Goal: Answer question/provide support: Share knowledge or assist other users

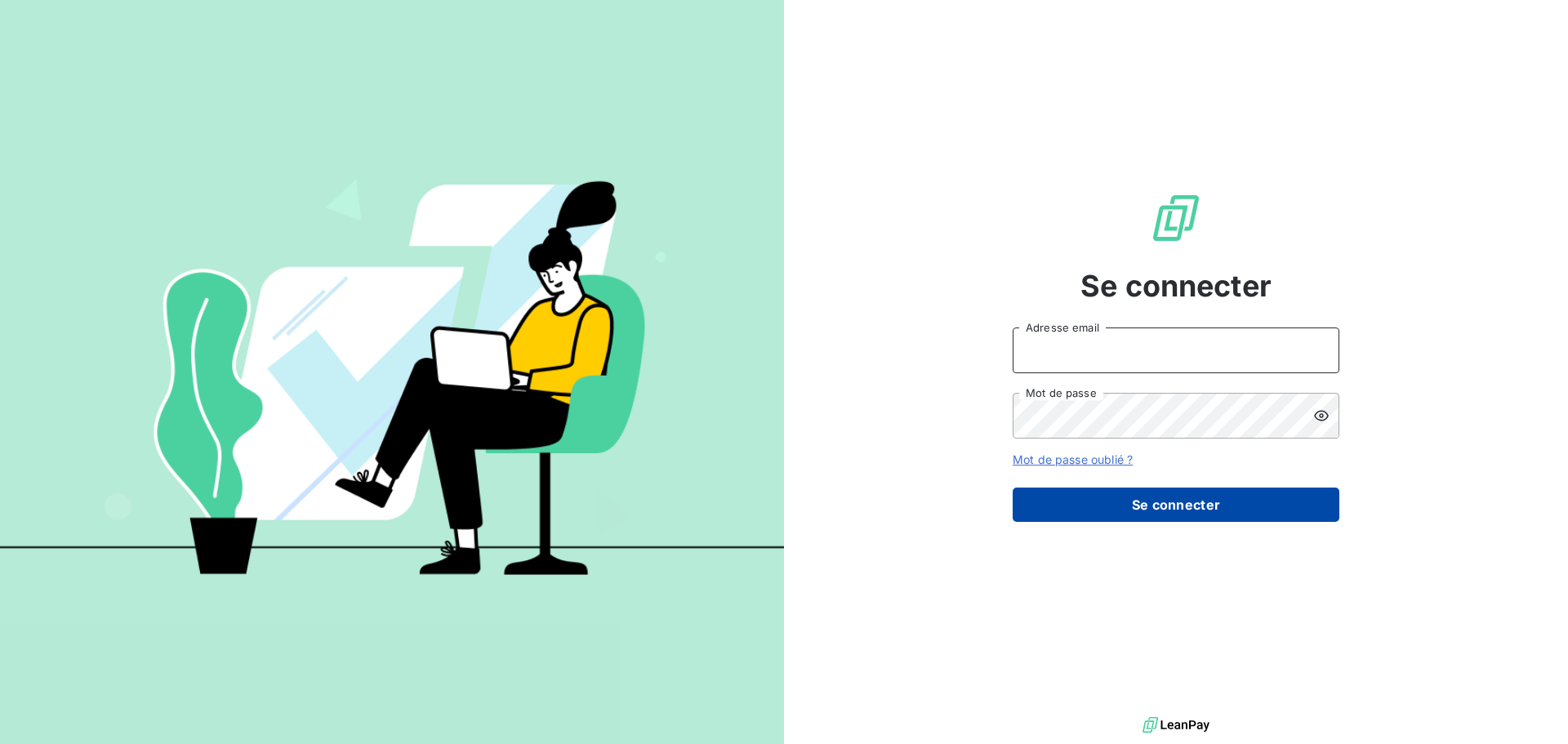
type input "[EMAIL_ADDRESS][DOMAIN_NAME]"
click at [1188, 501] on button "Se connecter" at bounding box center [1176, 504] width 326 height 34
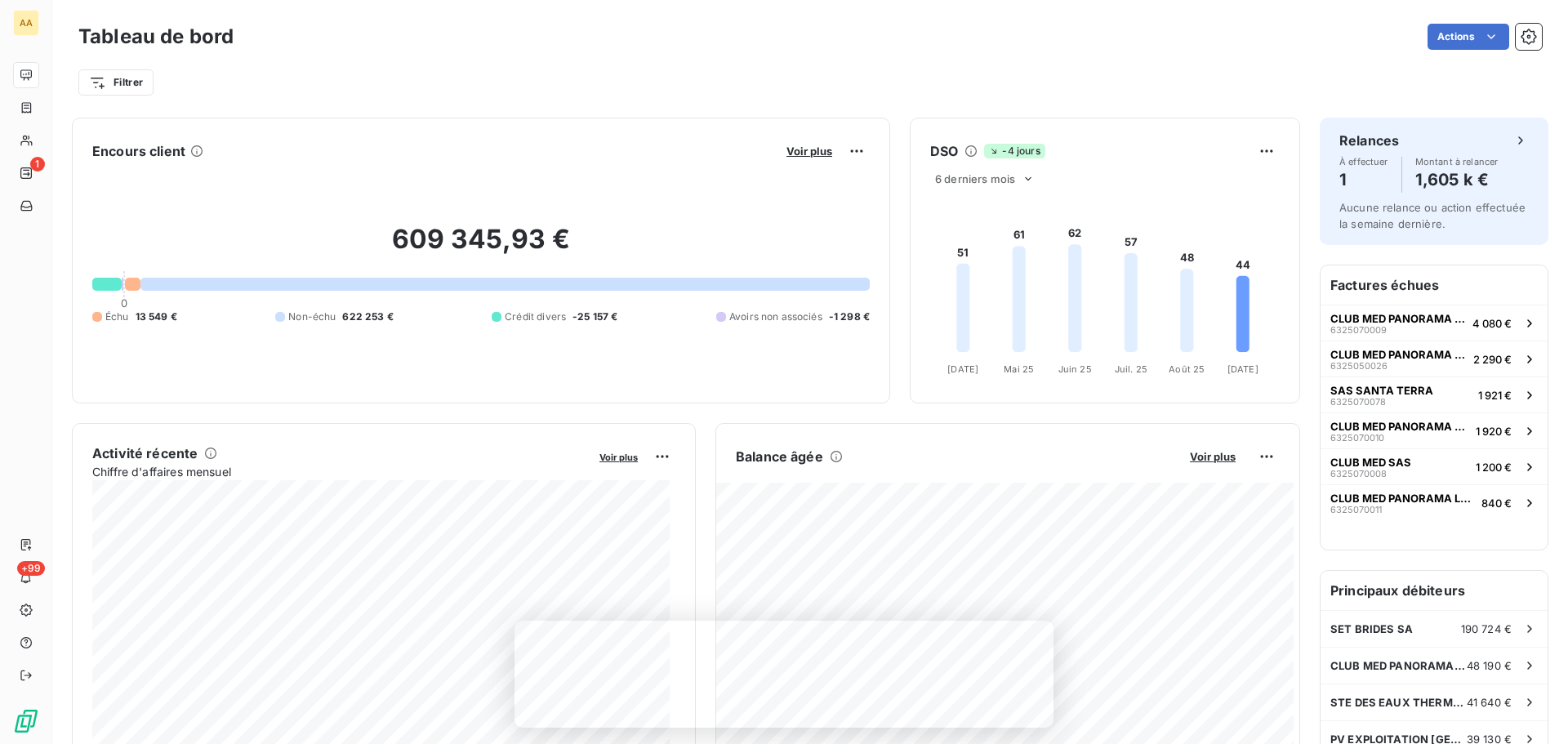
click at [924, 63] on div "Filtrer" at bounding box center [810, 75] width 1463 height 44
click at [895, 402] on div "Encours client Voir plus 609 345,93 € 0 Échu 13 549 € Non-échu 622 253 € Crédit…" at bounding box center [685, 260] width 1229 height 286
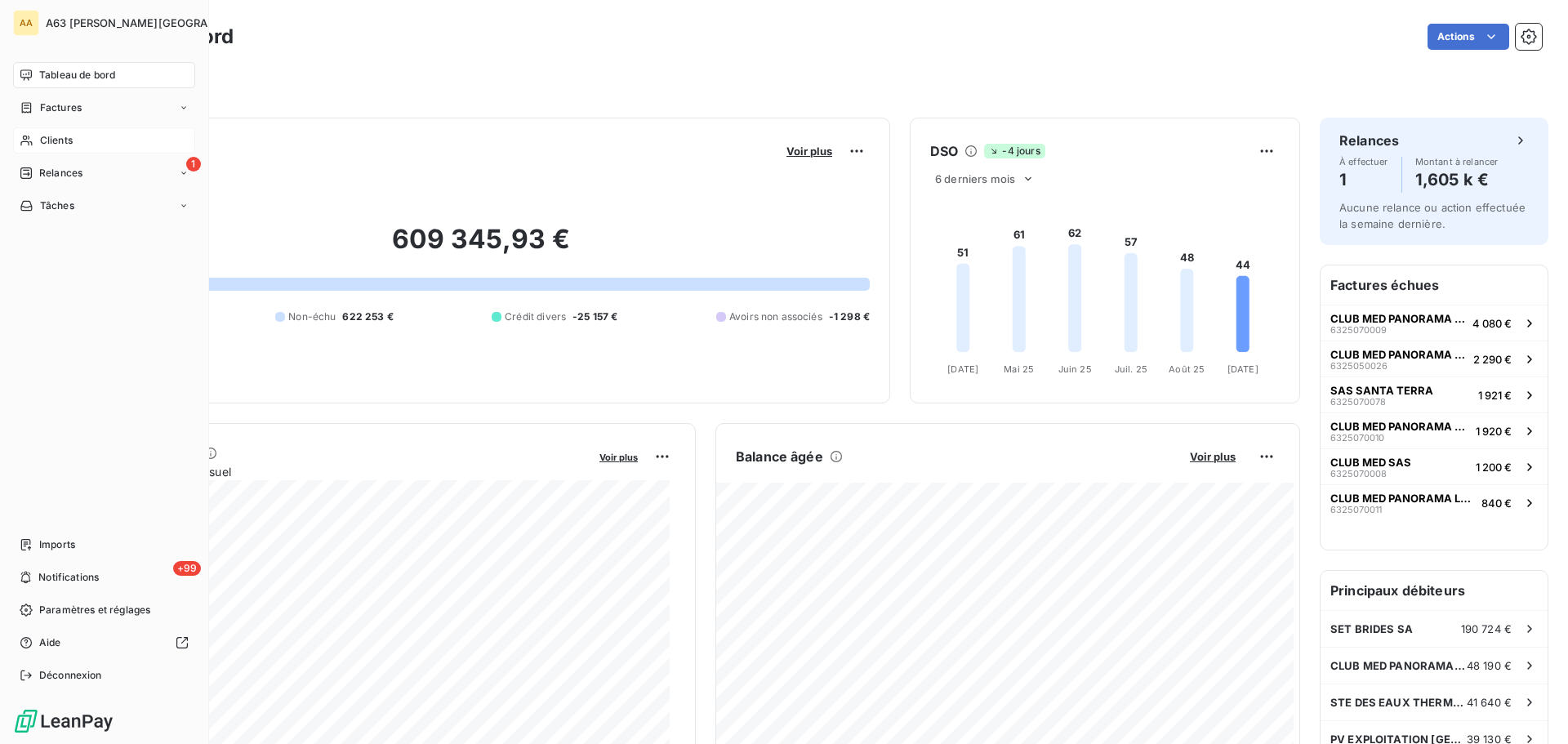
click at [46, 137] on span "Clients" at bounding box center [56, 141] width 33 height 15
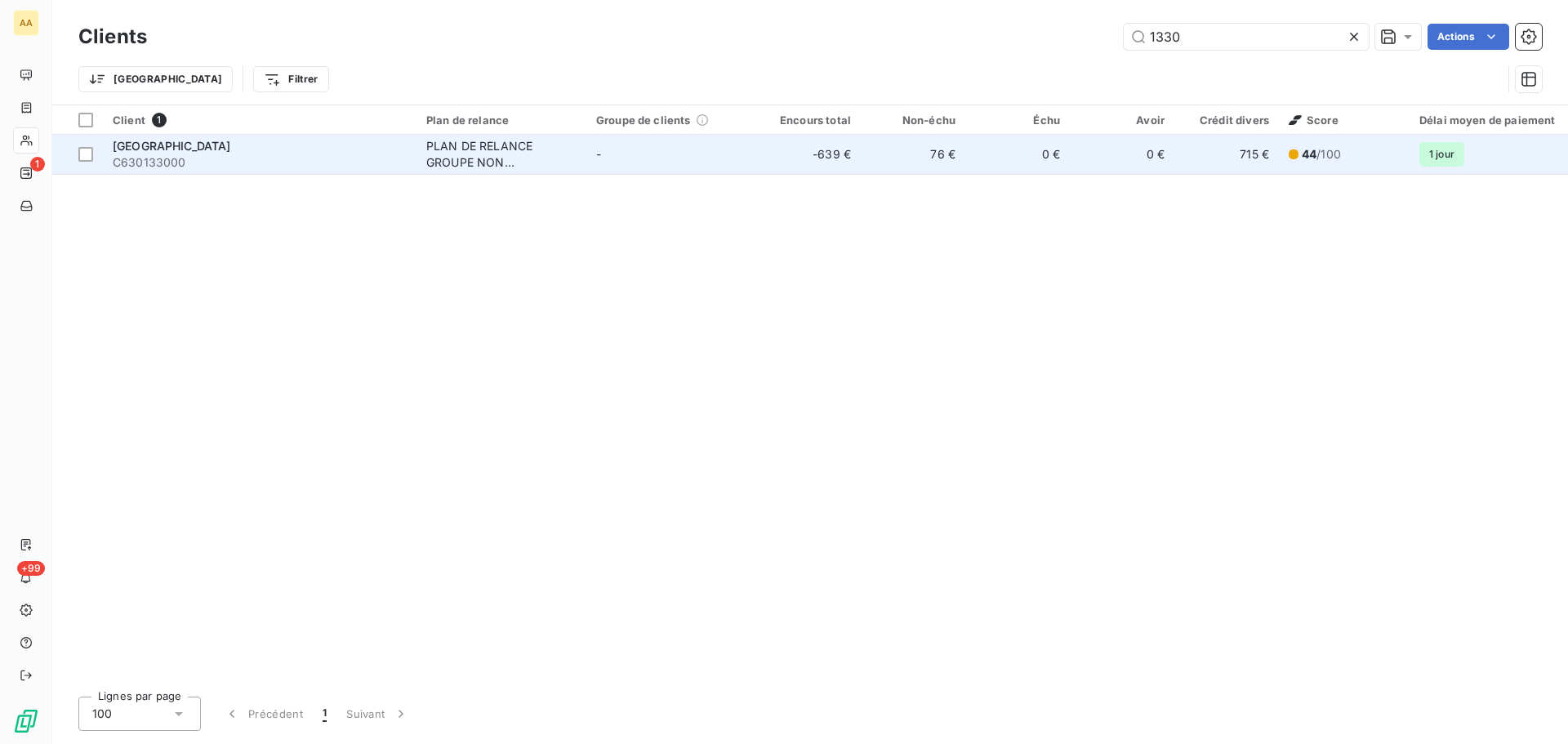
type input "1330"
click at [490, 147] on div "PLAN DE RELANCE GROUPE NON AUTOMATIQUE" at bounding box center [501, 154] width 150 height 33
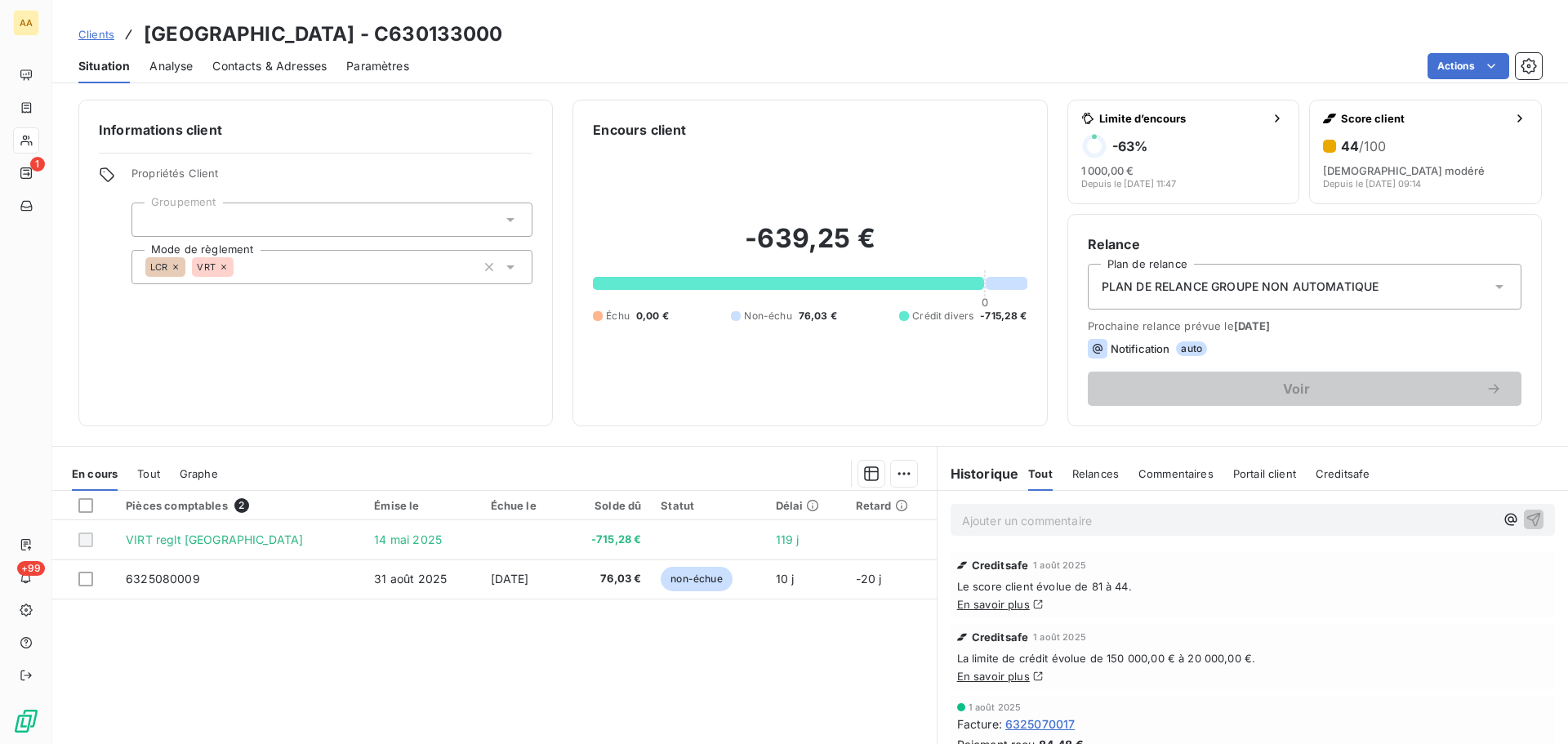
click at [1158, 473] on span "Commentaires" at bounding box center [1177, 473] width 75 height 13
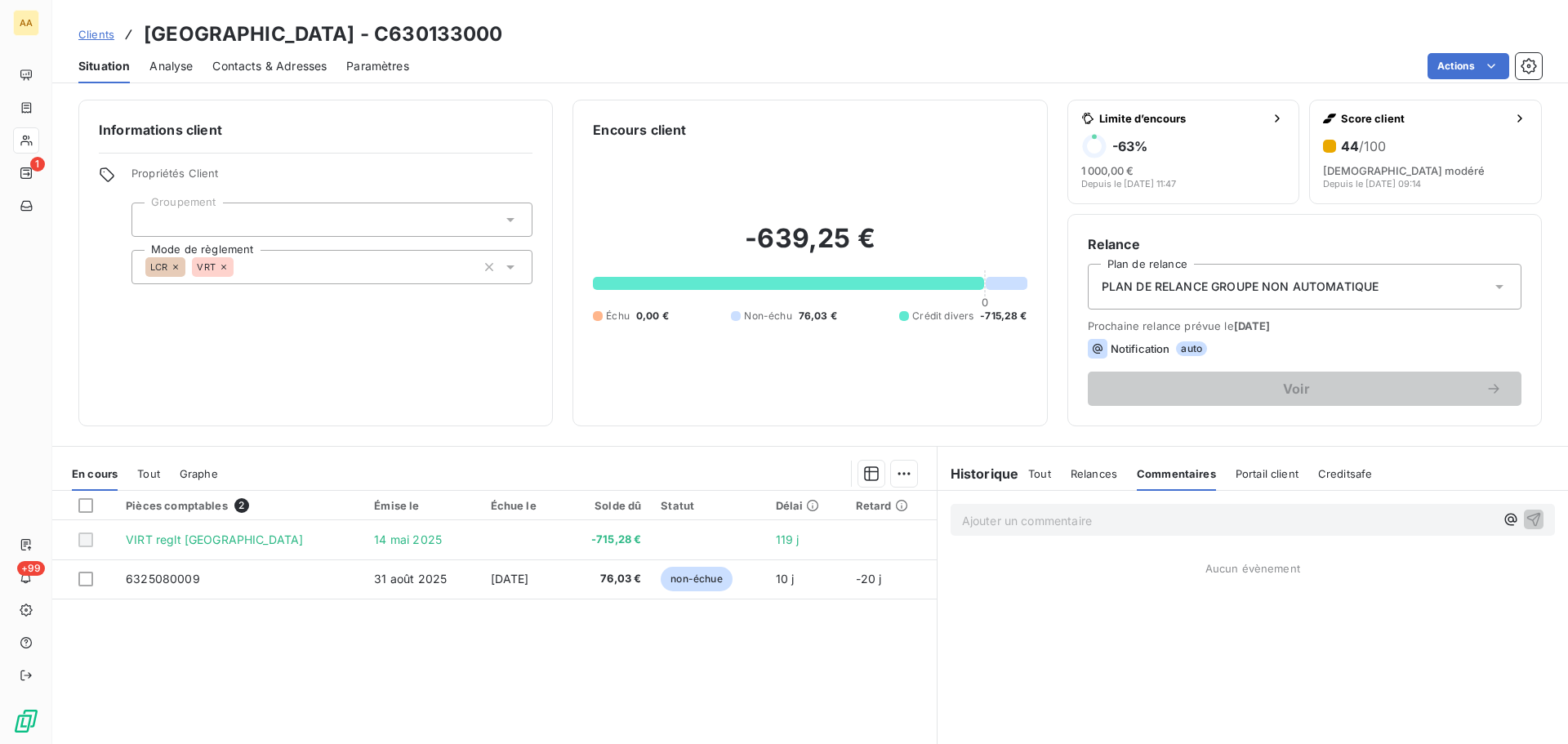
click at [1088, 524] on p "Ajouter un commentaire ﻿" at bounding box center [1228, 521] width 533 height 21
click at [1527, 520] on icon "button" at bounding box center [1534, 519] width 14 height 14
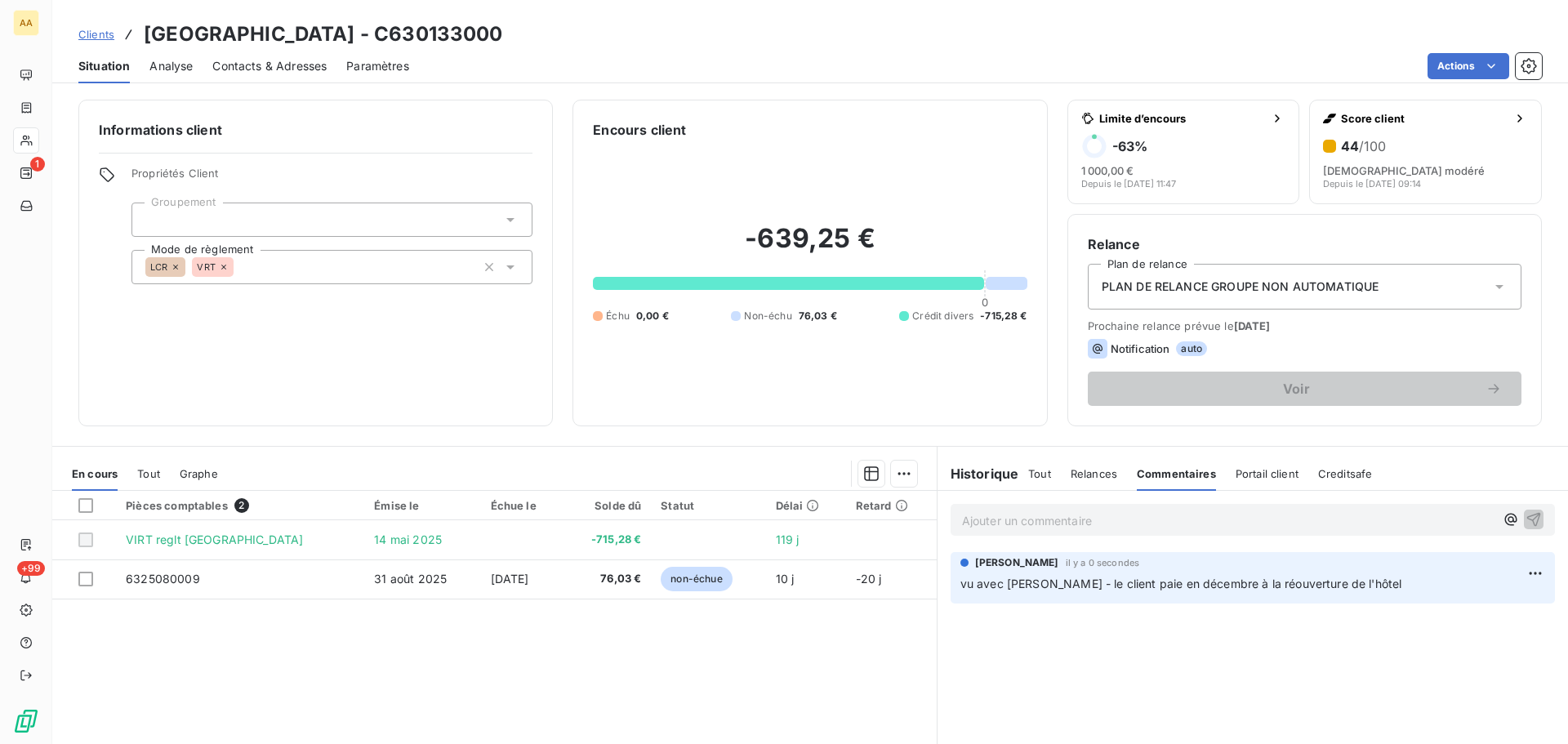
click at [1434, 517] on p "Ajouter un commentaire ﻿" at bounding box center [1228, 521] width 533 height 21
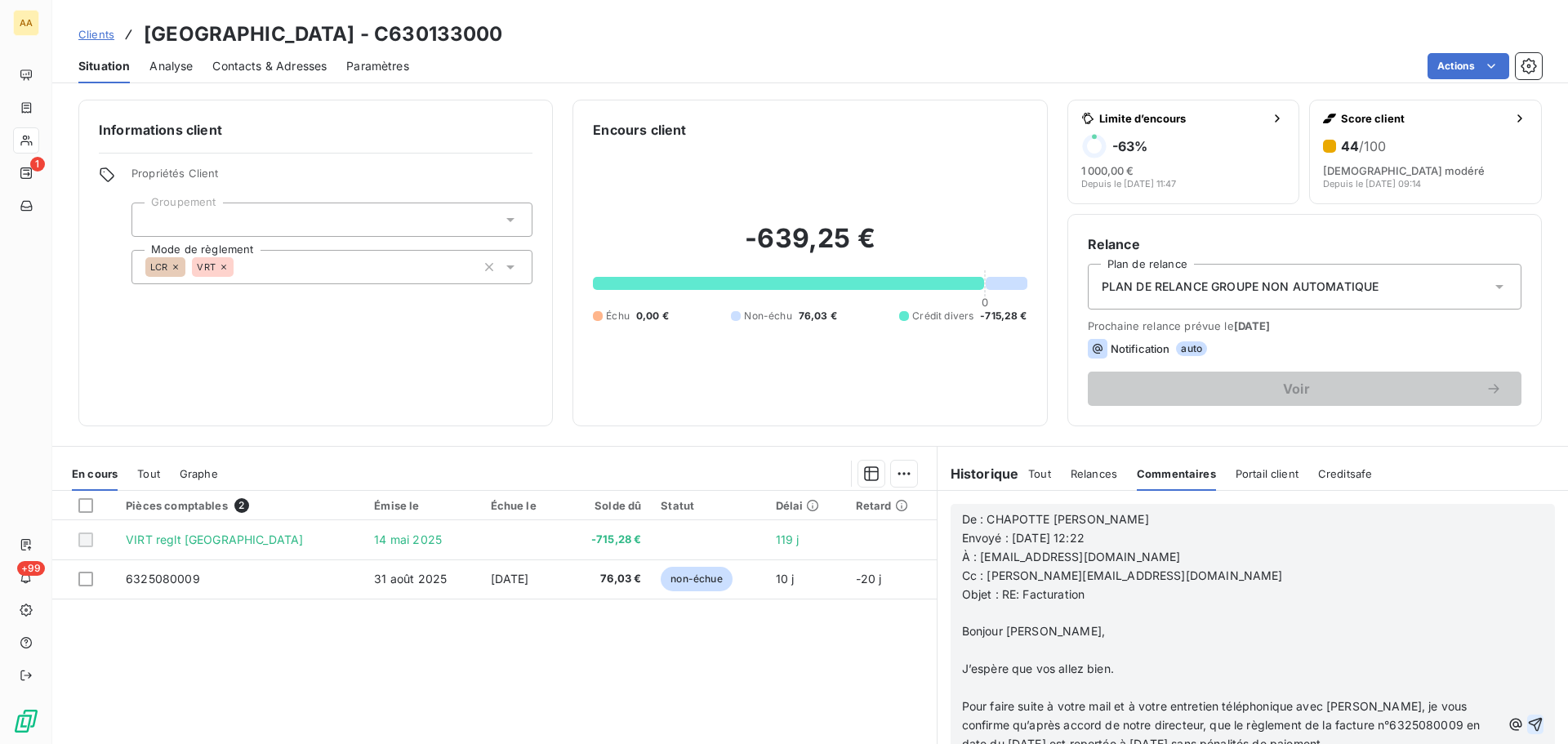
click at [1531, 455] on div "Historique Tout Relances Commentaires Portail client Creditsafe Tout Relances C…" at bounding box center [1252, 469] width 631 height 44
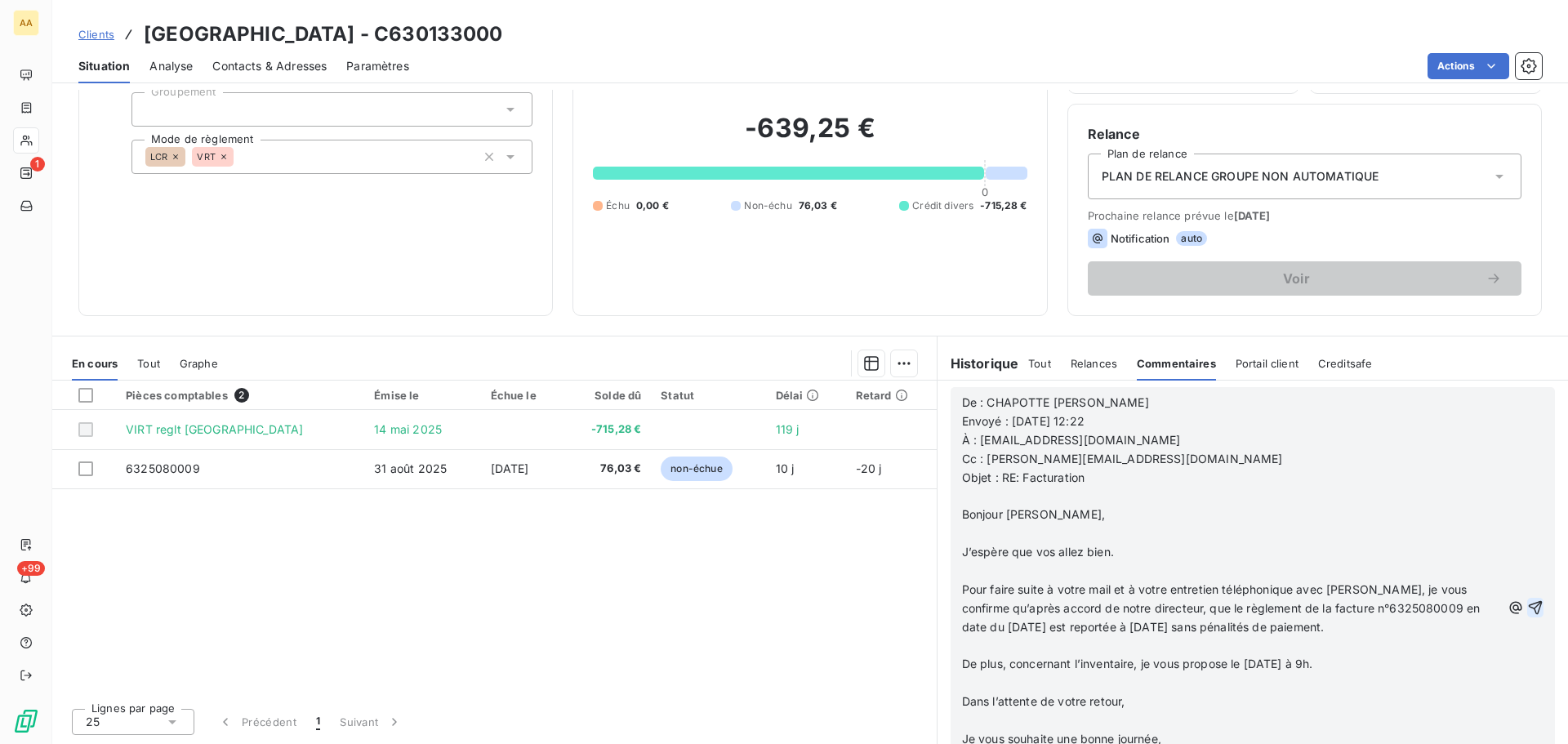
scroll to position [162, 0]
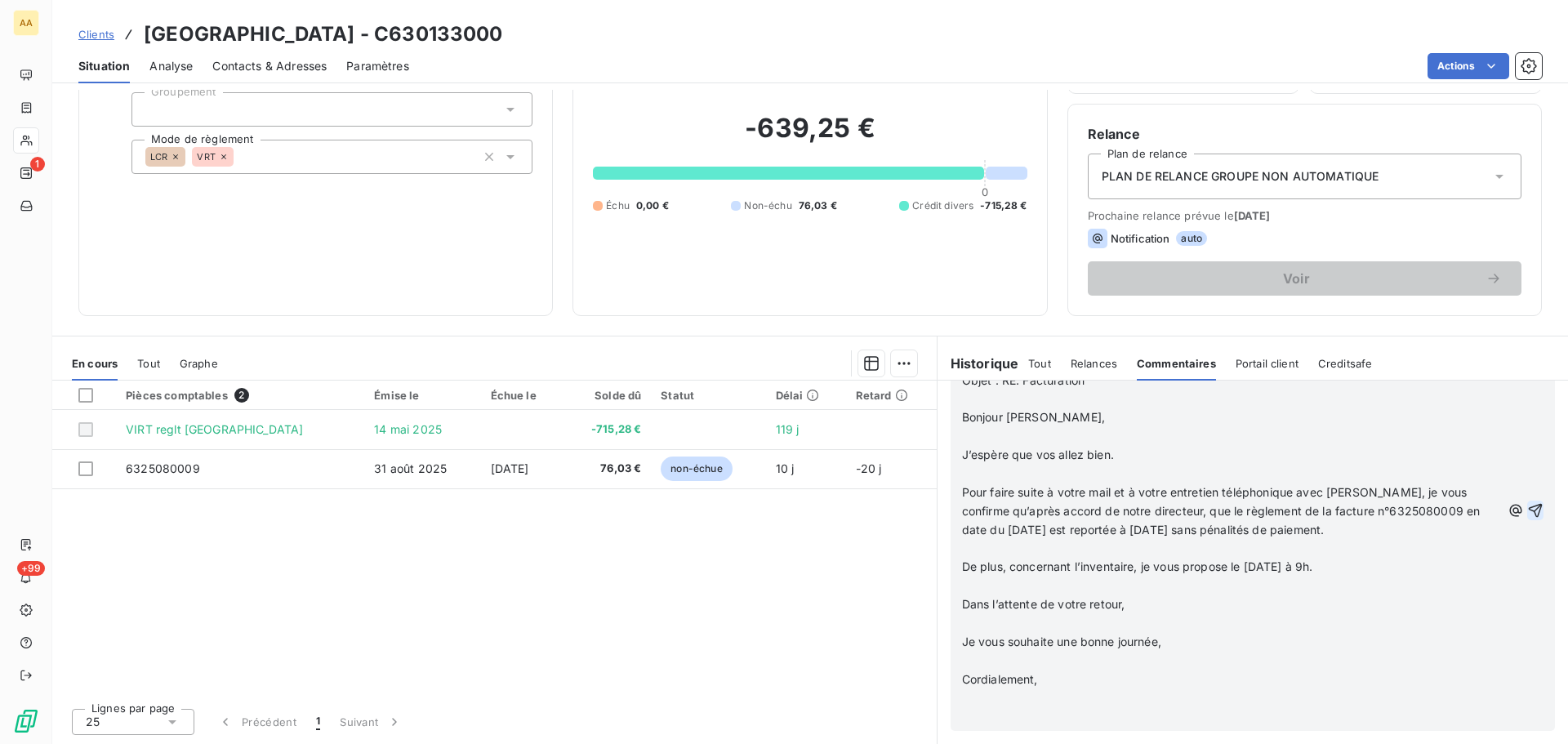
click at [1527, 504] on icon "button" at bounding box center [1535, 510] width 16 height 16
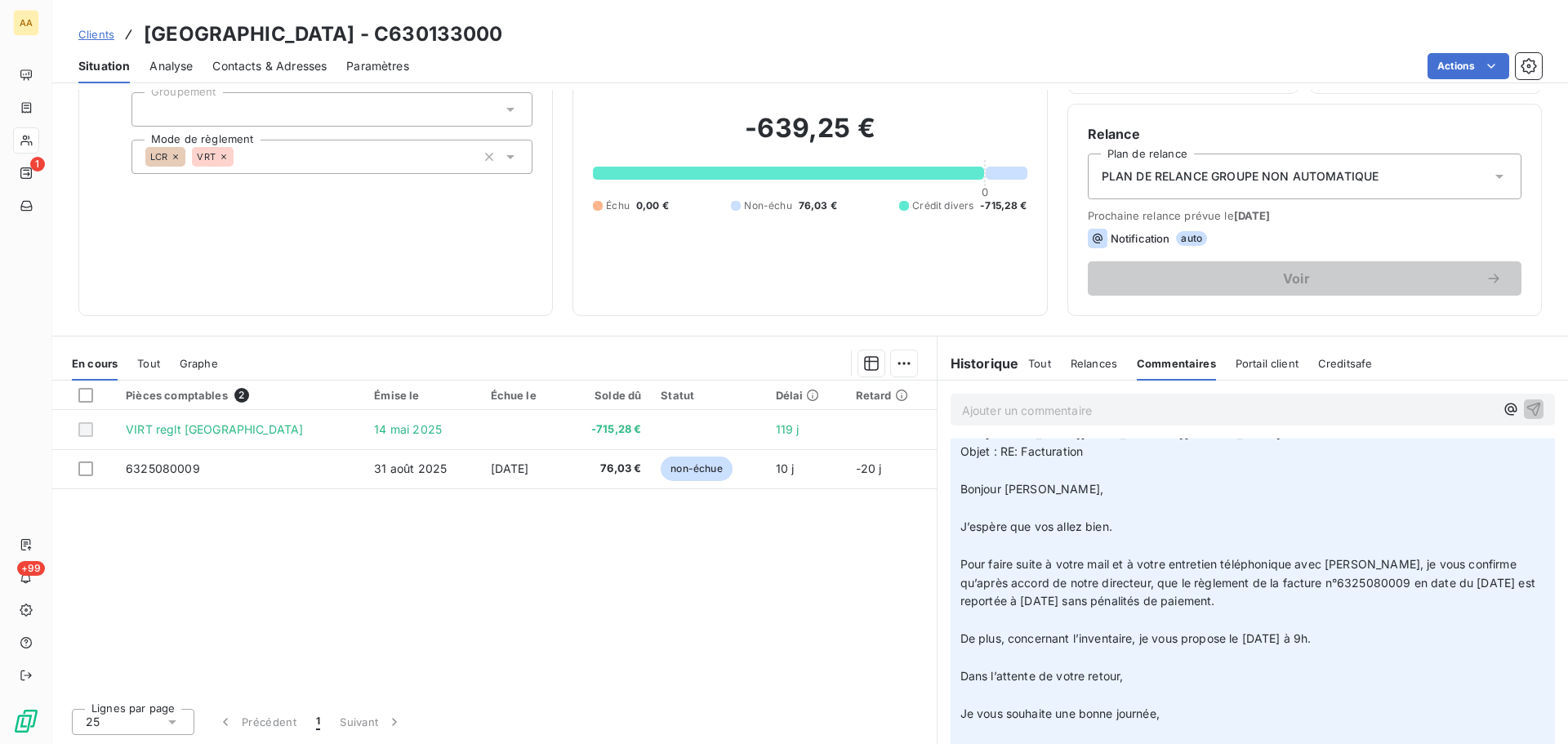
scroll to position [0, 0]
